Goal: Ask a question

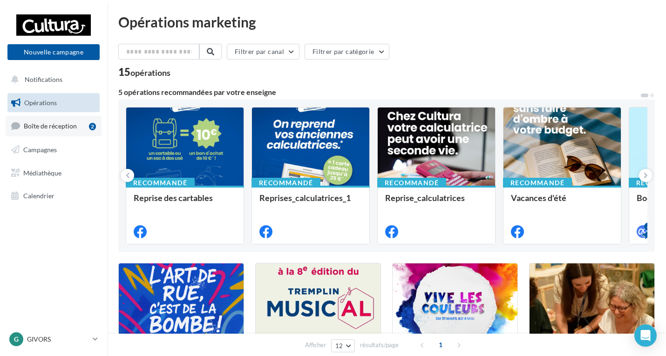
click at [47, 128] on span "Boîte de réception" at bounding box center [50, 126] width 53 height 8
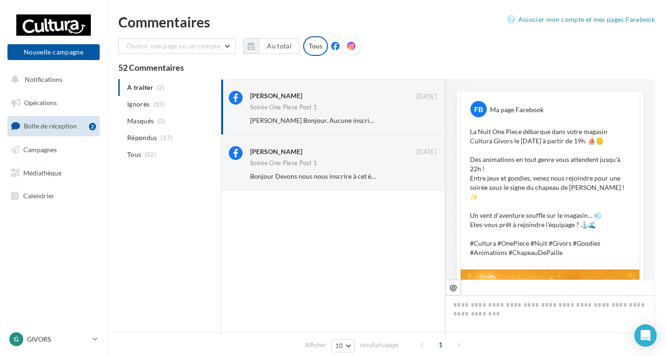
click at [475, 138] on p "La Nuit One Piece débarque dans votre magasin Cultura Givors le [DATE] à partir…" at bounding box center [550, 192] width 160 height 130
click at [470, 131] on p "La Nuit One Piece débarque dans votre magasin Cultura Givors le [DATE] à partir…" at bounding box center [550, 192] width 160 height 130
drag, startPoint x: 488, startPoint y: 148, endPoint x: 506, endPoint y: 162, distance: 23.5
click at [504, 160] on p "La Nuit One Piece débarque dans votre magasin Cultura Givors le [DATE] à partir…" at bounding box center [550, 192] width 160 height 130
click at [538, 188] on p "La Nuit One Piece débarque dans votre magasin Cultura Givors le [DATE] à partir…" at bounding box center [550, 192] width 160 height 130
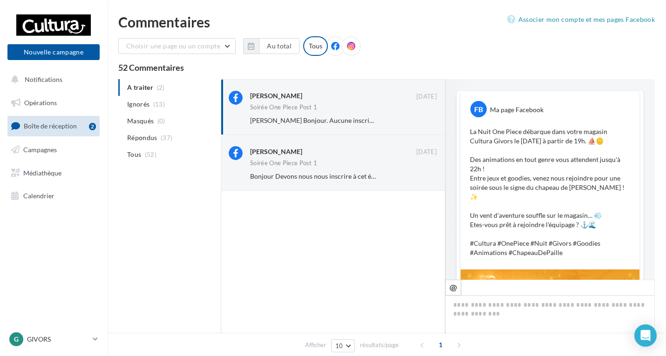
click at [588, 228] on p "La Nuit One Piece débarque dans votre magasin Cultura Givors le [DATE] à partir…" at bounding box center [550, 192] width 160 height 130
drag, startPoint x: 597, startPoint y: 219, endPoint x: 472, endPoint y: 187, distance: 129.1
click at [472, 189] on p "La Nuit One Piece débarque dans votre magasin Cultura Givors le [DATE] à partir…" at bounding box center [550, 192] width 160 height 130
click at [472, 187] on p "La Nuit One Piece débarque dans votre magasin Cultura Givors le [DATE] à partir…" at bounding box center [550, 192] width 160 height 130
drag, startPoint x: 471, startPoint y: 185, endPoint x: 468, endPoint y: 154, distance: 30.8
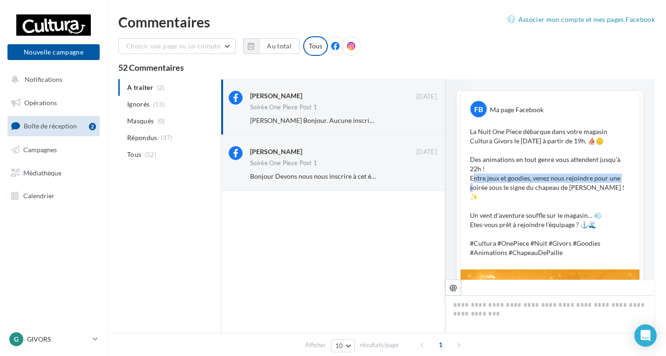
click at [470, 157] on p "La Nuit One Piece débarque dans votre magasin Cultura Givors le [DATE] à partir…" at bounding box center [550, 192] width 160 height 130
click at [464, 134] on div "La Nuit One Piece débarque dans votre magasin Cultura Givors le [DATE] à partir…" at bounding box center [550, 192] width 174 height 135
click at [548, 251] on div "FB Ma page Facebook La Nuit One Piece débarque dans votre magasin Cultura Givor…" at bounding box center [549, 180] width 179 height 178
click at [596, 223] on p "La Nuit One Piece débarque dans votre magasin Cultura Givors le [DATE] à partir…" at bounding box center [550, 192] width 160 height 130
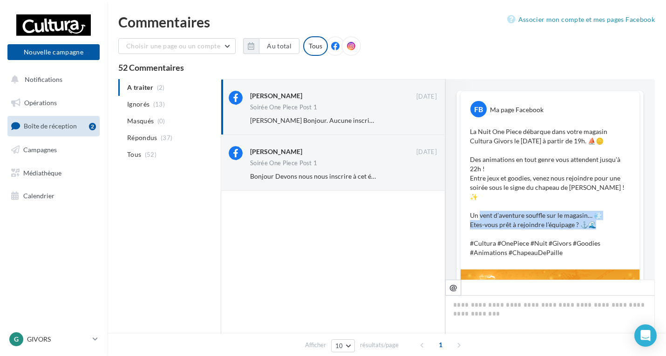
drag, startPoint x: 595, startPoint y: 218, endPoint x: 470, endPoint y: 205, distance: 125.9
click at [471, 205] on p "La Nuit One Piece débarque dans votre magasin Cultura Givors le [DATE] à partir…" at bounding box center [550, 192] width 160 height 130
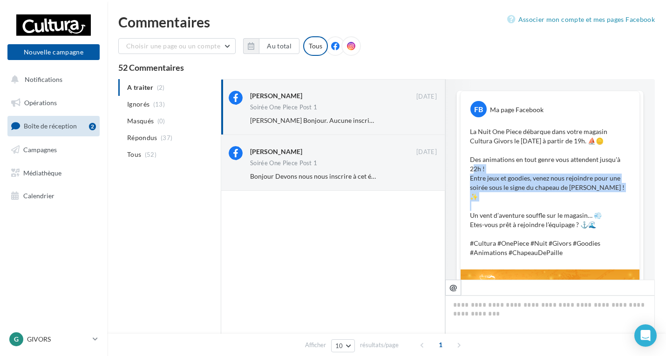
drag, startPoint x: 470, startPoint y: 195, endPoint x: 470, endPoint y: 170, distance: 25.6
click at [470, 170] on p "La Nuit One Piece débarque dans votre magasin Cultura Givors le [DATE] à partir…" at bounding box center [550, 192] width 160 height 130
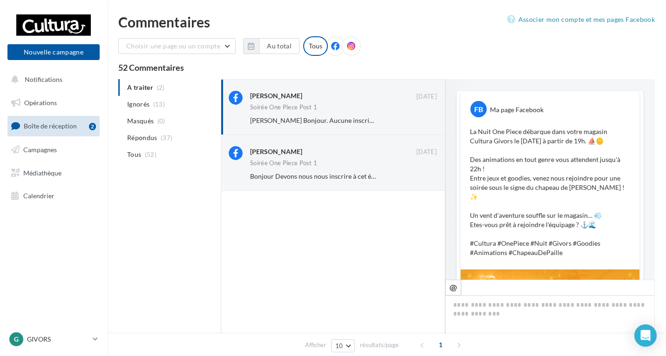
click at [484, 146] on p "La Nuit One Piece débarque dans votre magasin Cultura Givors le [DATE] à partir…" at bounding box center [550, 192] width 160 height 130
click at [466, 132] on div "La Nuit One Piece débarque dans votre magasin Cultura Givors le [DATE] à partir…" at bounding box center [550, 192] width 174 height 135
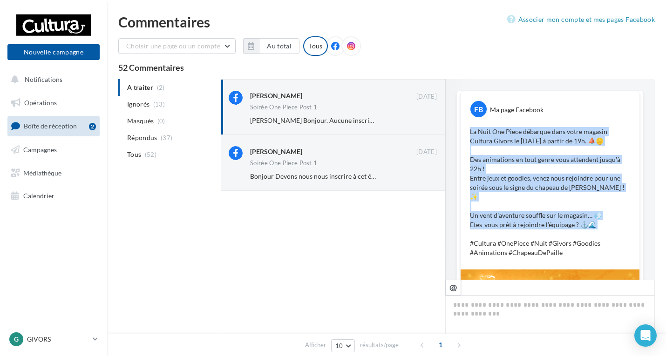
drag, startPoint x: 468, startPoint y: 132, endPoint x: 563, endPoint y: 221, distance: 130.1
click at [563, 221] on p "La Nuit One Piece débarque dans votre magasin Cultura Givors le [DATE] à partir…" at bounding box center [550, 192] width 160 height 130
copy p "La Nuit One Piece débarque dans votre magasin Cultura Givors le [DATE] à partir…"
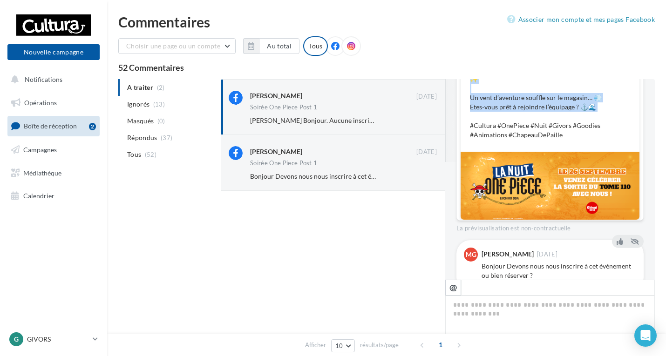
scroll to position [140, 0]
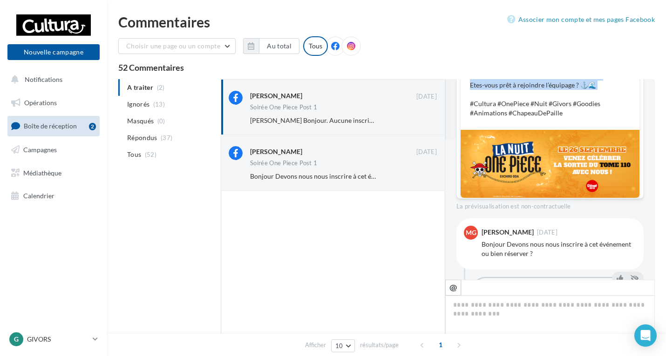
click at [534, 170] on img at bounding box center [549, 164] width 179 height 68
click at [587, 167] on img at bounding box center [549, 164] width 179 height 68
click at [546, 146] on img at bounding box center [549, 164] width 179 height 68
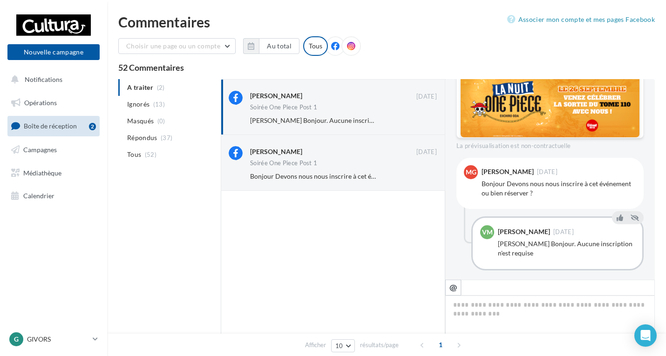
scroll to position [61, 0]
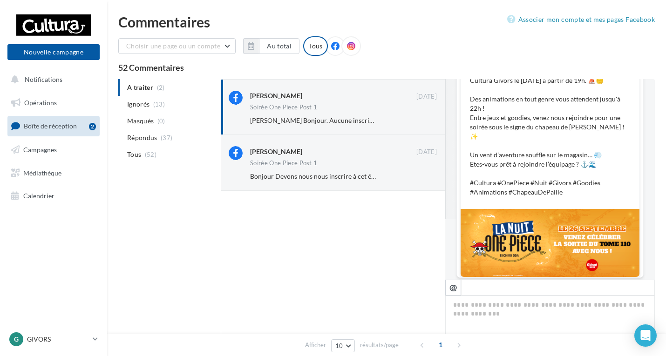
click at [603, 173] on p "La Nuit One Piece débarque dans votre magasin Cultura Givors le [DATE] à partir…" at bounding box center [550, 132] width 160 height 130
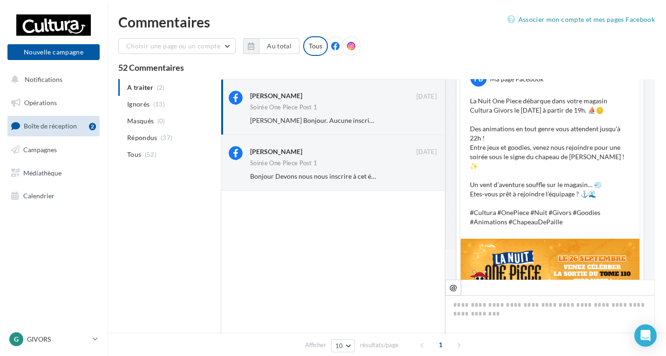
scroll to position [0, 0]
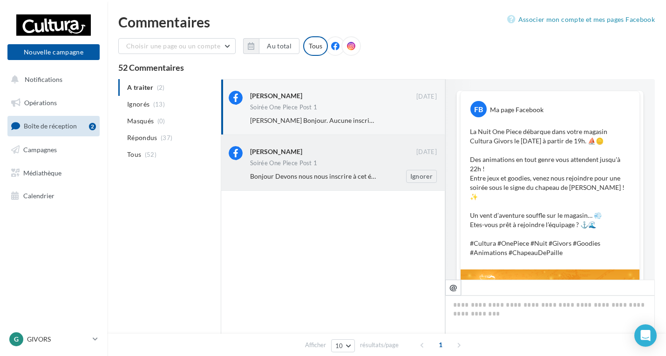
click at [369, 175] on span "Bonjour Devons nous nous inscrire à cet événement ou bien réserver ?" at bounding box center [351, 176] width 202 height 8
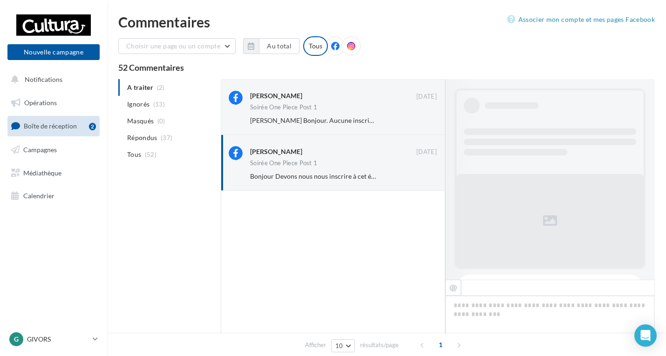
scroll to position [200, 0]
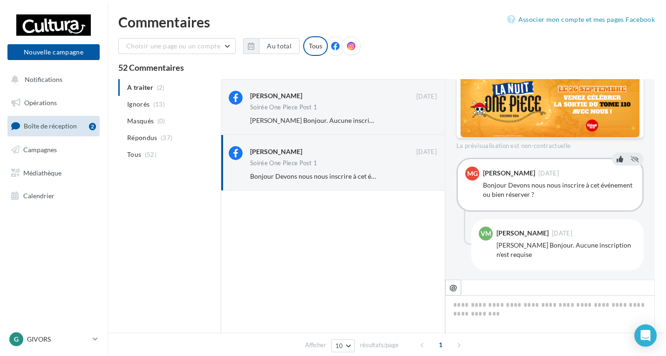
click at [615, 154] on button at bounding box center [619, 159] width 10 height 11
click at [617, 217] on icon at bounding box center [619, 220] width 7 height 7
